Goal: Find specific page/section: Find specific page/section

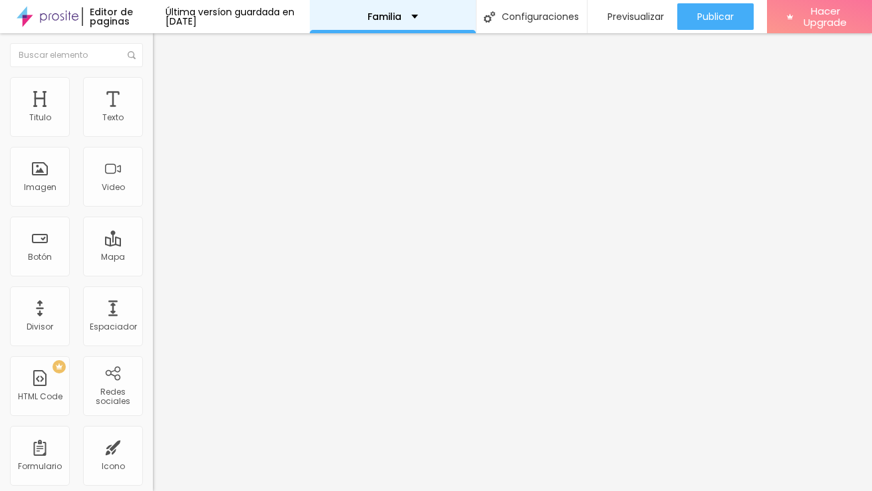
click at [417, 20] on div "Familia" at bounding box center [393, 16] width 166 height 33
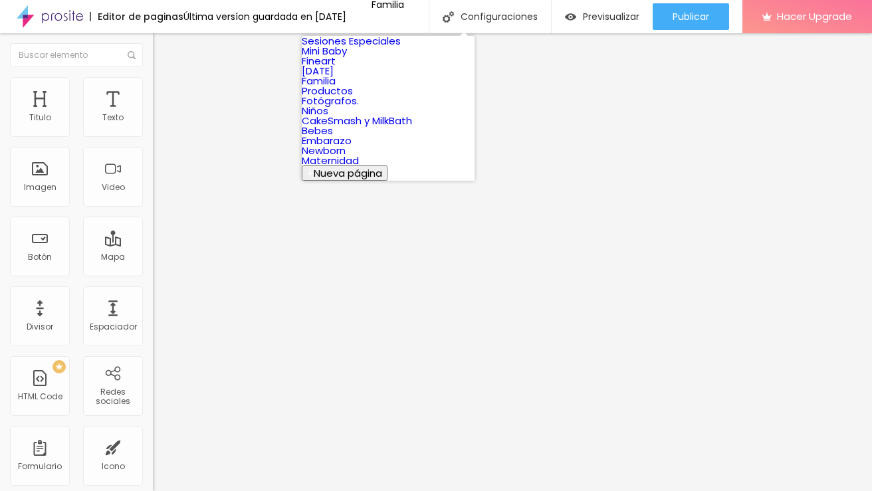
click at [333, 78] on link "[DATE]" at bounding box center [318, 71] width 32 height 14
